Goal: Information Seeking & Learning: Understand process/instructions

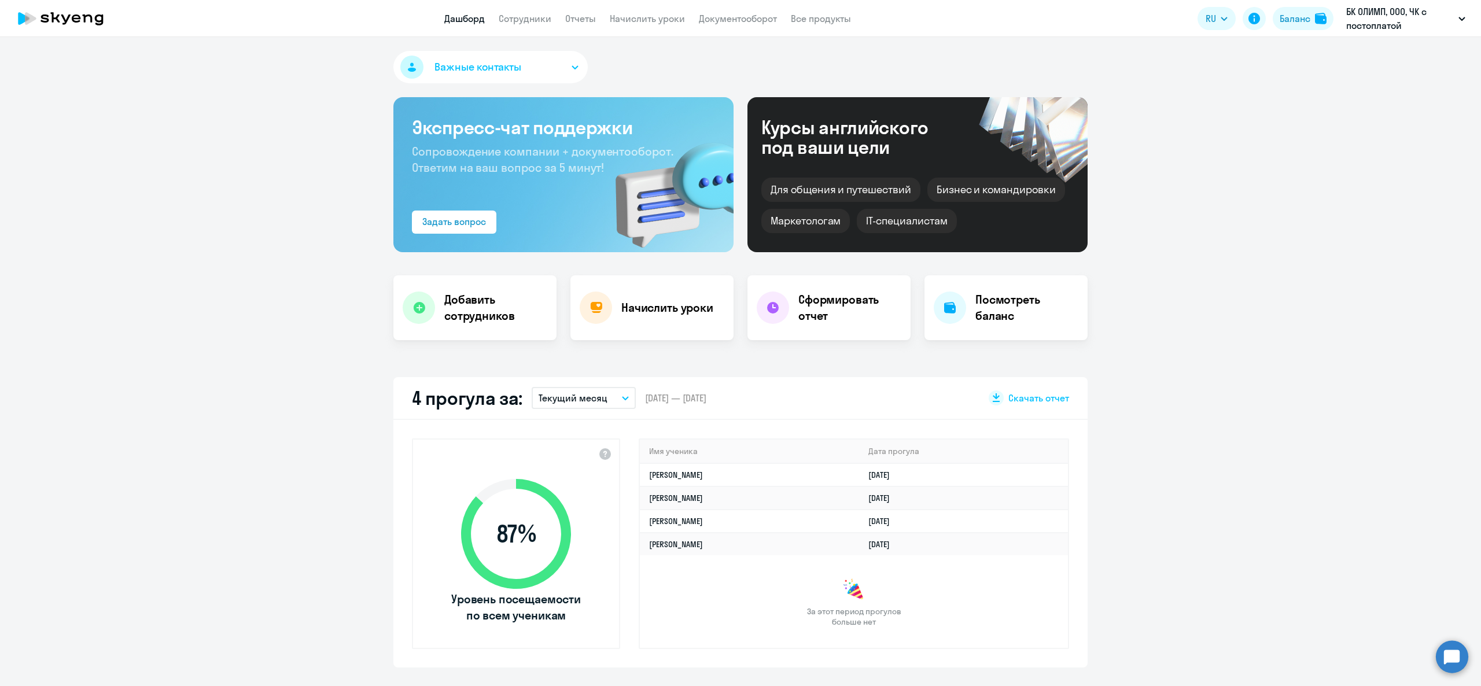
click at [1292, 5] on app-header-actions "RU Баланс БК ОЛИМП, ООО, ЧК с постоплатой" at bounding box center [1335, 19] width 274 height 28
click at [1292, 16] on div "Баланс" at bounding box center [1295, 19] width 31 height 14
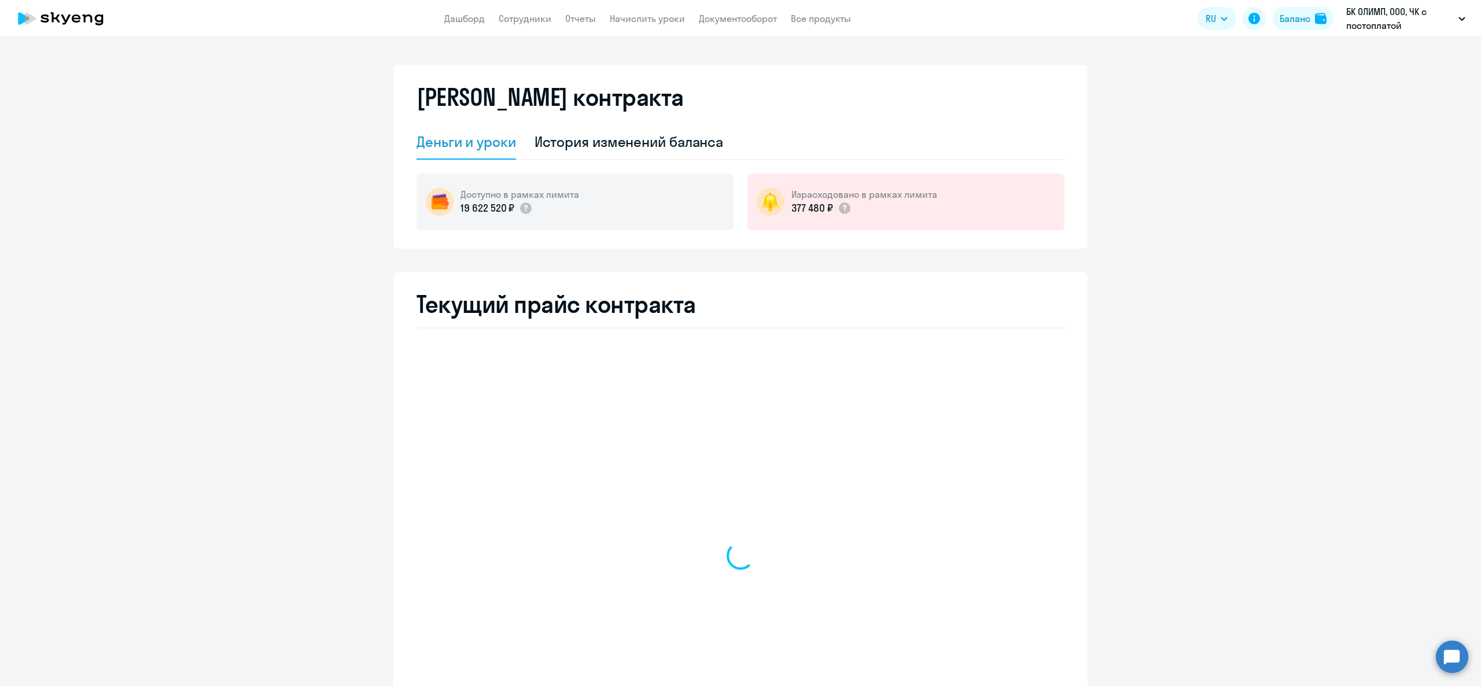
select select "english_adult_not_native_speaker"
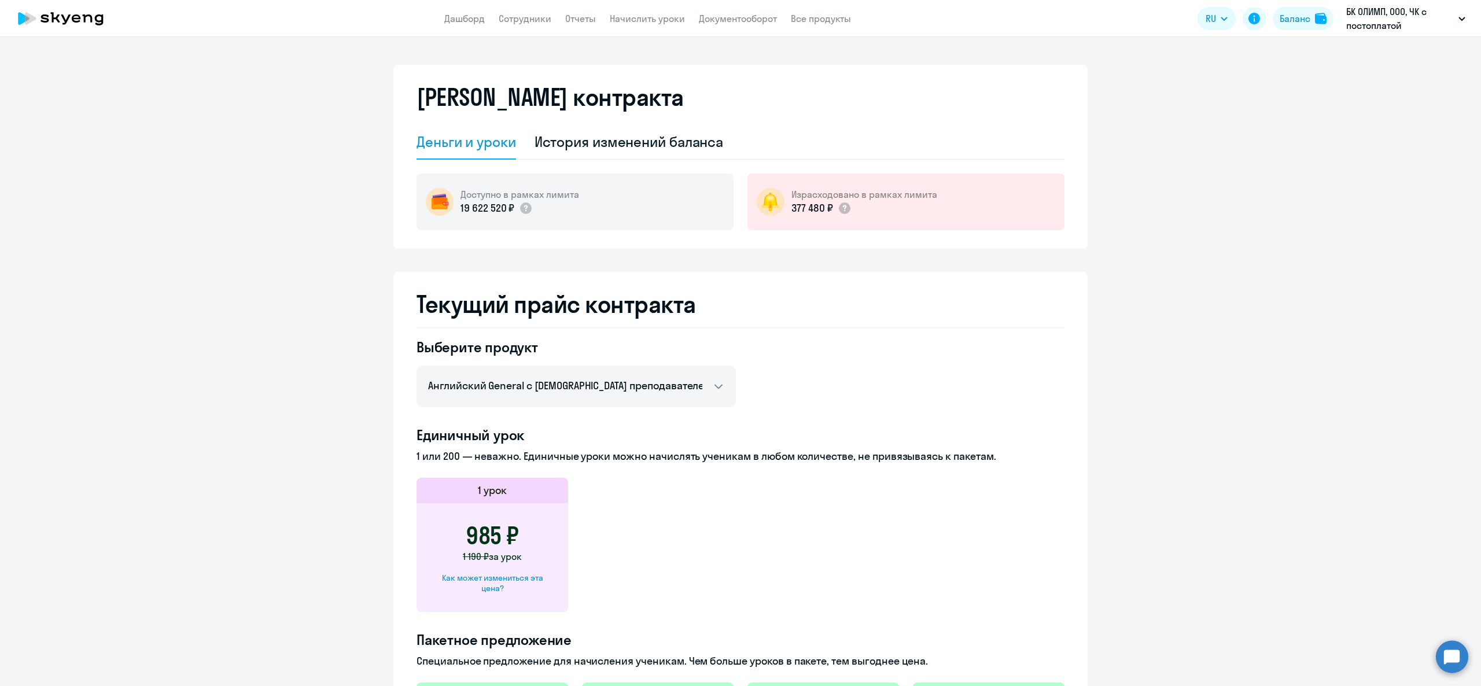
click at [486, 583] on div "Как может измениться эта цена?" at bounding box center [492, 583] width 115 height 21
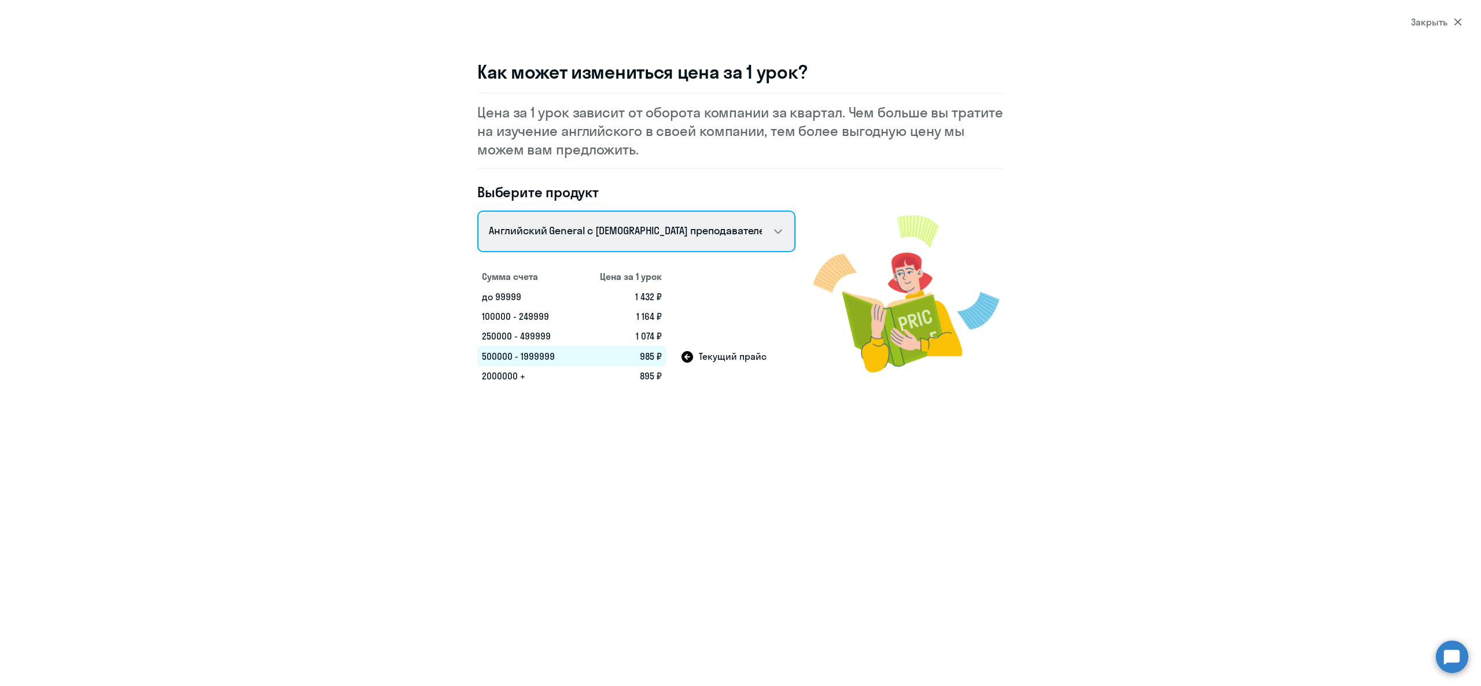
click at [574, 220] on select "Talks 15 минутные разговоры на английском Английский General с [DEMOGRAPHIC_DAT…" at bounding box center [636, 232] width 318 height 42
click at [477, 211] on select "Talks 15 минутные разговоры на английском Английский General с [DEMOGRAPHIC_DAT…" at bounding box center [636, 232] width 318 height 42
click at [579, 236] on select "Talks 15 минутные разговоры на английском Английский General с [DEMOGRAPHIC_DAT…" at bounding box center [636, 232] width 318 height 42
select select "english_adult_not_native_speaker_premium"
click at [477, 211] on select "Talks 15 минутные разговоры на английском Английский General с [DEMOGRAPHIC_DAT…" at bounding box center [636, 232] width 318 height 42
